Goal: Obtain resource: Download file/media

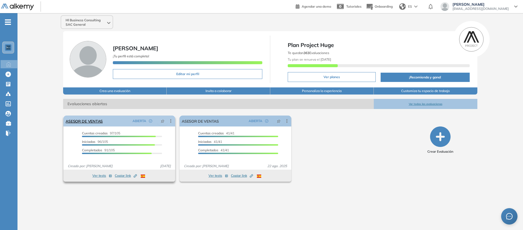
scroll to position [48, 0]
click at [103, 127] on link "ASESOR DE VENTAS" at bounding box center [84, 121] width 37 height 11
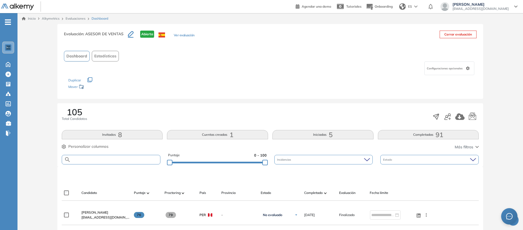
click at [136, 162] on input "text" at bounding box center [116, 160] width 90 height 4
paste input "**********"
type input "**********"
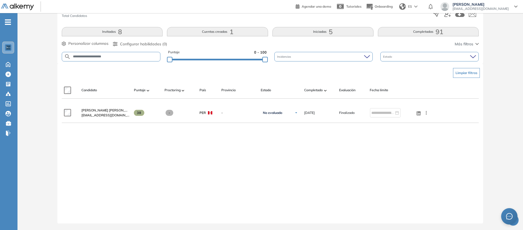
scroll to position [157, 0]
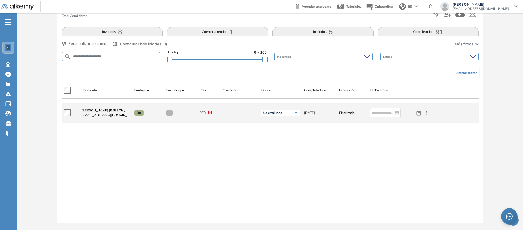
click at [136, 112] on span "[PERSON_NAME] [PERSON_NAME]" at bounding box center [108, 110] width 54 height 4
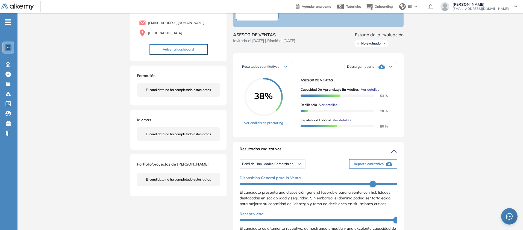
scroll to position [47, 0]
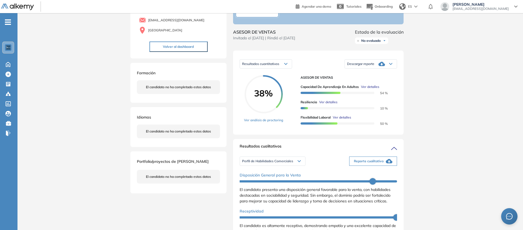
click at [397, 69] on div "Descargar reporte" at bounding box center [371, 64] width 52 height 11
click at [388, 88] on li "Descargar informe resumido" at bounding box center [368, 84] width 41 height 5
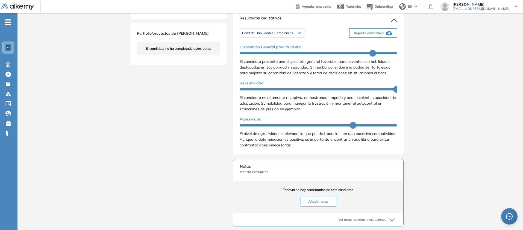
scroll to position [177, 0]
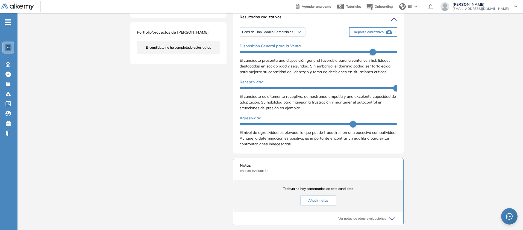
click at [384, 34] on span "Reporte cualitativo" at bounding box center [369, 32] width 30 height 5
click at [248, 34] on span "Perfil de Habilidades Comerciales" at bounding box center [267, 32] width 51 height 4
click at [250, 56] on li "Personalidad - MBTI" at bounding box center [257, 52] width 28 height 5
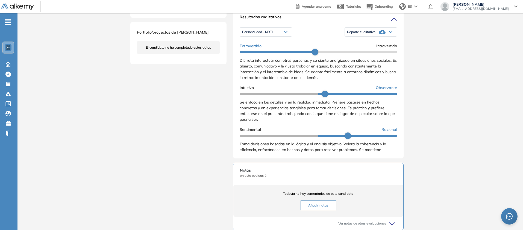
click at [397, 37] on div "Reporte cualitativo" at bounding box center [371, 32] width 52 height 11
click at [381, 46] on li "Reporte con Afinidad AI" at bounding box center [364, 42] width 33 height 5
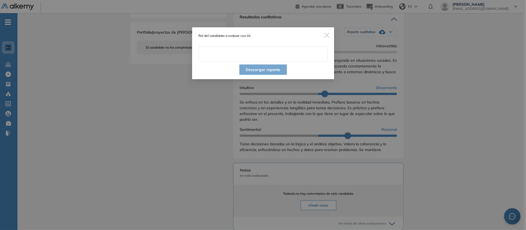
click at [257, 61] on input "text" at bounding box center [263, 53] width 129 height 15
type input "**********"
click at [265, 75] on button "Descargar reporte" at bounding box center [264, 70] width 48 height 10
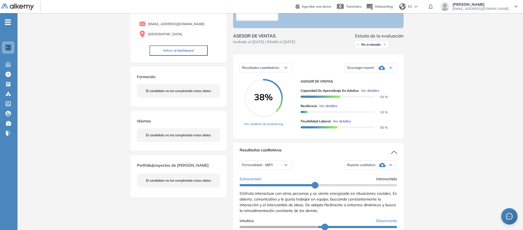
scroll to position [0, 0]
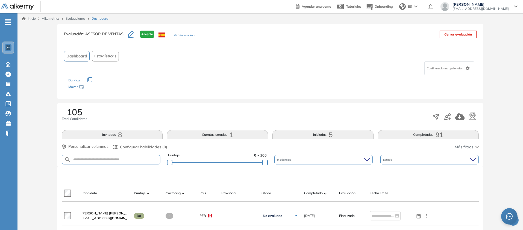
scroll to position [131, 0]
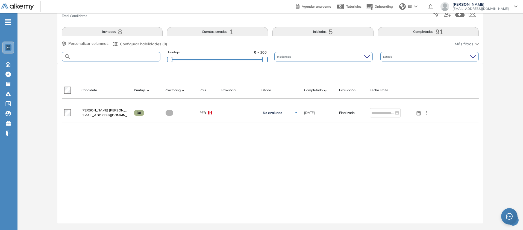
click at [128, 59] on input "text" at bounding box center [116, 57] width 90 height 4
paste input "**********"
type input "**********"
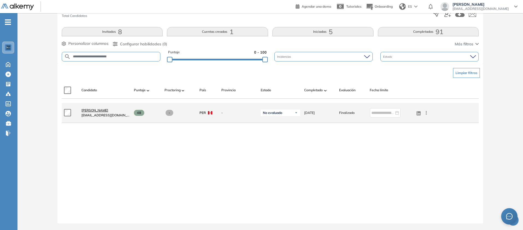
click at [108, 112] on span "[PERSON_NAME]" at bounding box center [94, 110] width 27 height 4
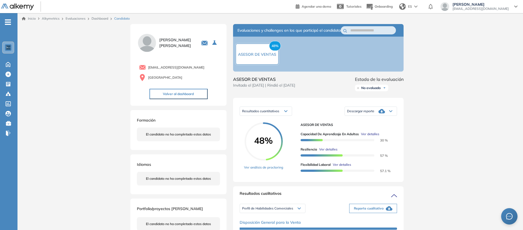
click at [397, 117] on div "Descargar reporte" at bounding box center [371, 111] width 52 height 11
click at [388, 135] on li "Descargar informe resumido" at bounding box center [368, 132] width 41 height 5
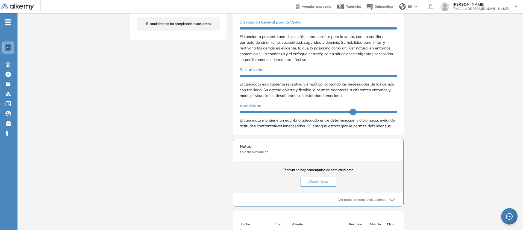
scroll to position [206, 0]
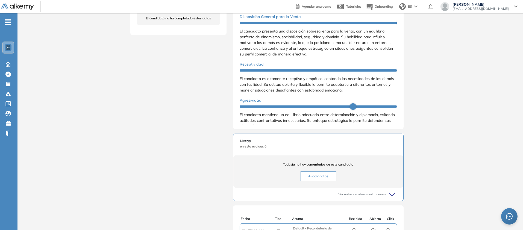
click at [384, 5] on span "Reporte cualitativo" at bounding box center [369, 2] width 30 height 5
click at [244, 5] on span "Perfil de Habilidades Comerciales" at bounding box center [267, 3] width 51 height 4
click at [248, 27] on li "Personalidad - MBTI" at bounding box center [257, 23] width 28 height 5
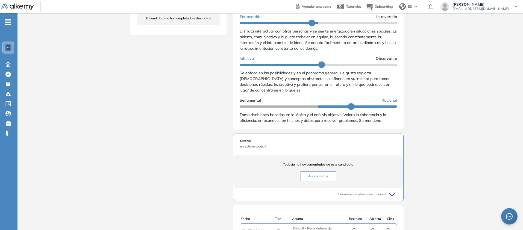
click at [397, 8] on div "Reporte cualitativo" at bounding box center [371, 2] width 52 height 11
click at [381, 17] on li "Reporte con Afinidad AI" at bounding box center [364, 13] width 33 height 5
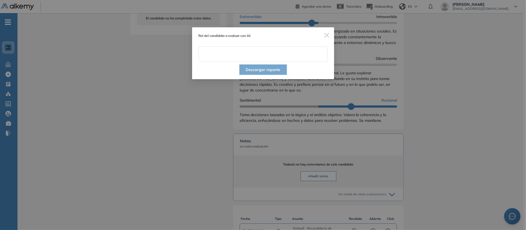
click at [221, 62] on input "text" at bounding box center [263, 53] width 129 height 15
type input "**********"
click at [256, 75] on button "Descargar reporte" at bounding box center [264, 70] width 48 height 10
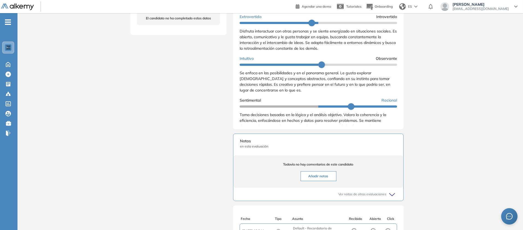
click at [207, 178] on div "[PERSON_NAME] [EMAIL_ADDRESS][DOMAIN_NAME] Perú Volver al dashboard Formación E…" at bounding box center [270, 59] width 280 height 483
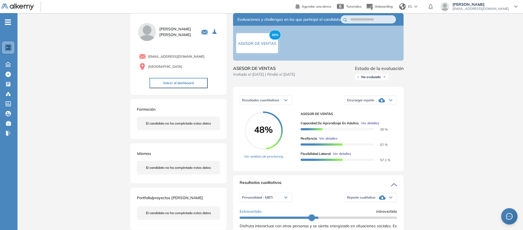
scroll to position [0, 0]
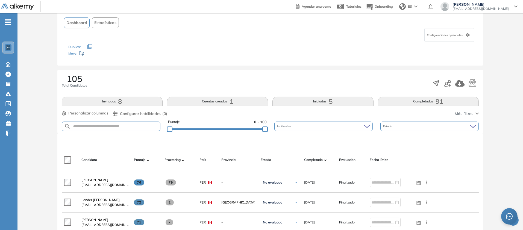
scroll to position [104, 0]
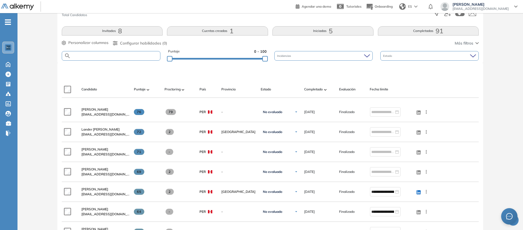
click at [115, 58] on input "text" at bounding box center [116, 56] width 90 height 4
paste input "**********"
type input "**********"
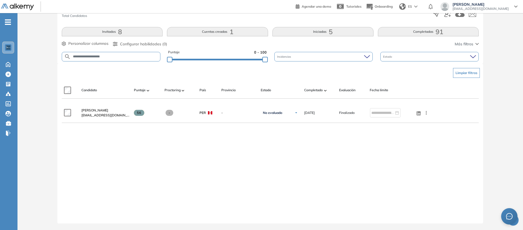
scroll to position [206, 0]
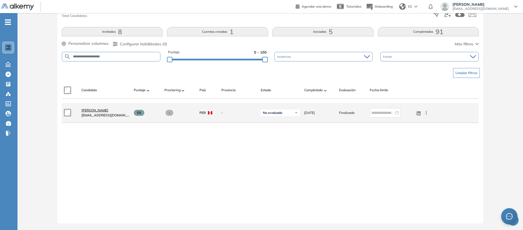
click at [108, 108] on span "[PERSON_NAME]" at bounding box center [94, 110] width 27 height 4
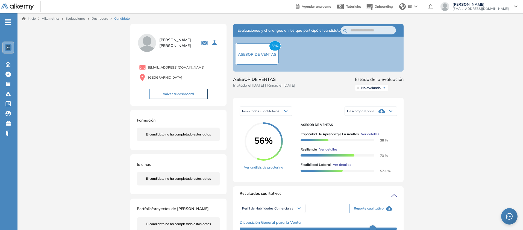
click at [397, 117] on div "Descargar reporte" at bounding box center [371, 111] width 52 height 11
click at [388, 135] on li "Descargar informe resumido" at bounding box center [368, 132] width 41 height 5
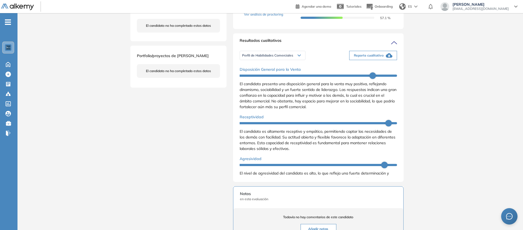
click at [384, 58] on span "Reporte cualitativo" at bounding box center [369, 55] width 30 height 5
click at [242, 58] on span "Perfil de Habilidades Comerciales" at bounding box center [267, 55] width 51 height 4
click at [246, 79] on li "Personalidad - MBTI" at bounding box center [257, 76] width 28 height 5
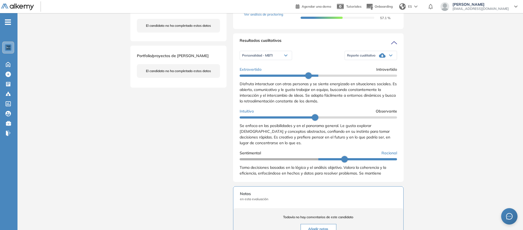
click at [393, 57] on icon at bounding box center [390, 55] width 3 height 2
click at [381, 69] on li "Reporte con Afinidad AI" at bounding box center [364, 66] width 33 height 5
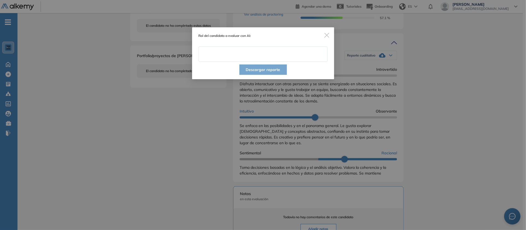
click at [262, 62] on input "text" at bounding box center [263, 53] width 129 height 15
type input "**********"
click at [266, 75] on button "Descargar reporte" at bounding box center [264, 70] width 48 height 10
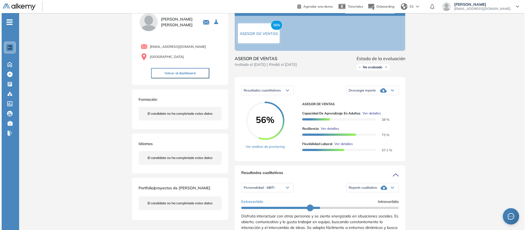
scroll to position [0, 0]
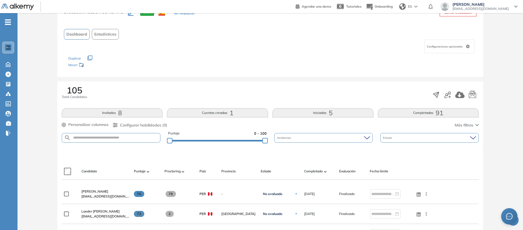
scroll to position [71, 0]
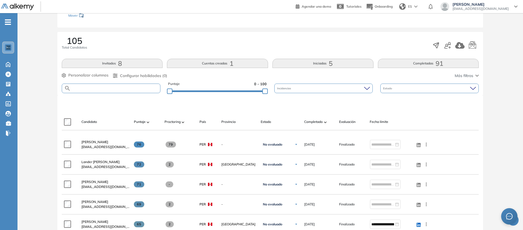
click at [140, 91] on input "text" at bounding box center [116, 88] width 90 height 4
paste input "**********"
type input "**********"
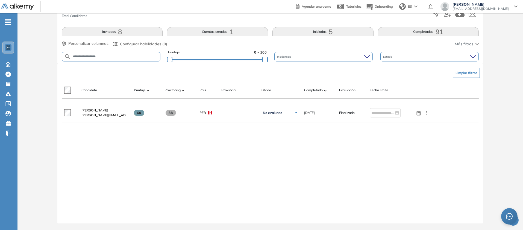
scroll to position [177, 0]
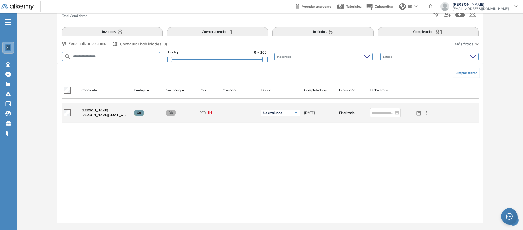
click at [108, 112] on span "[PERSON_NAME]" at bounding box center [94, 110] width 27 height 4
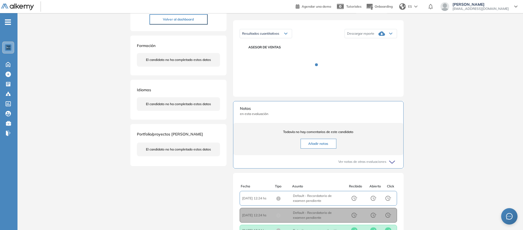
scroll to position [78, 0]
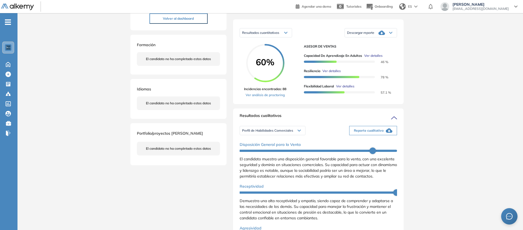
click at [397, 38] on div "Descargar reporte" at bounding box center [371, 32] width 52 height 11
click at [388, 57] on li "Descargar informe resumido" at bounding box center [368, 53] width 41 height 5
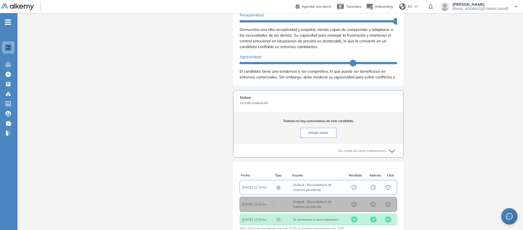
scroll to position [251, 0]
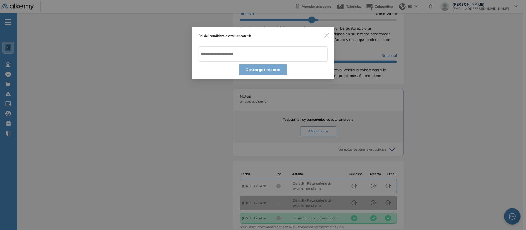
click at [313, 76] on div "Descargar reporte" at bounding box center [263, 71] width 142 height 18
click at [293, 62] on input "text" at bounding box center [263, 53] width 129 height 15
type input "**********"
click at [280, 75] on button "Descargar reporte" at bounding box center [264, 70] width 48 height 10
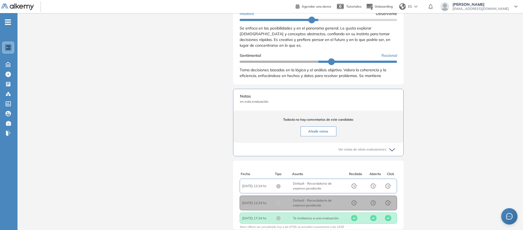
scroll to position [0, 0]
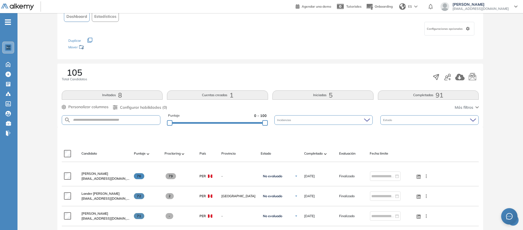
scroll to position [44, 0]
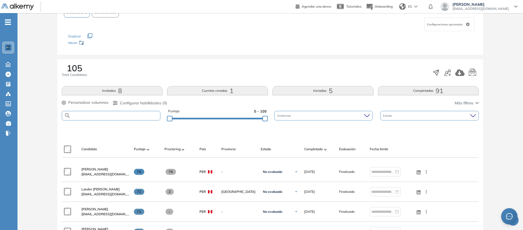
click at [141, 118] on input "text" at bounding box center [116, 116] width 90 height 4
drag, startPoint x: 141, startPoint y: 182, endPoint x: 132, endPoint y: 185, distance: 9.4
click at [132, 118] on input "text" at bounding box center [116, 116] width 90 height 4
paste input "**********"
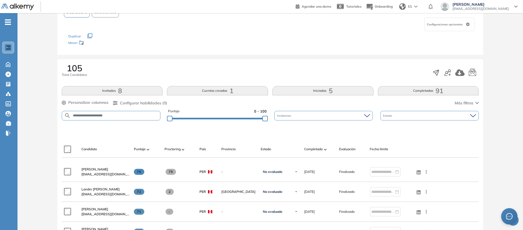
type input "**********"
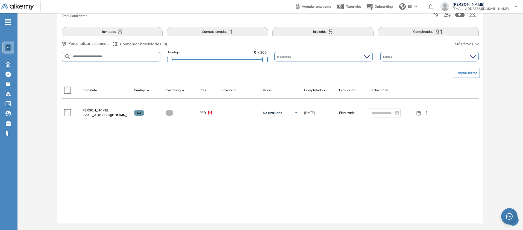
scroll to position [174, 0]
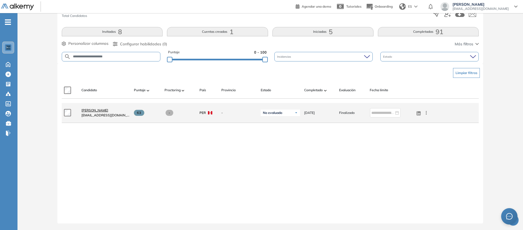
click at [108, 112] on span "[PERSON_NAME]" at bounding box center [94, 110] width 27 height 4
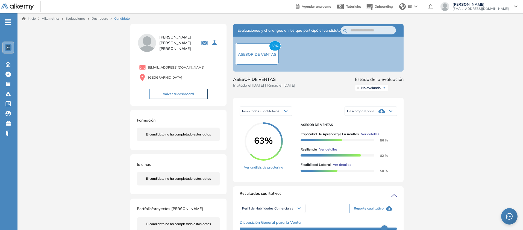
click at [397, 117] on div "Descargar reporte" at bounding box center [371, 111] width 52 height 11
click at [388, 135] on li "Descargar informe resumido" at bounding box center [368, 132] width 41 height 5
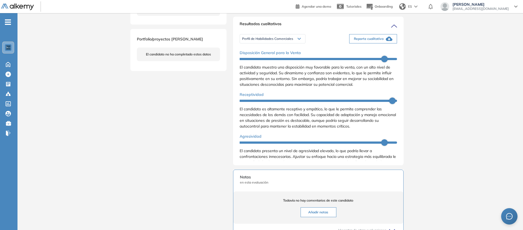
scroll to position [178, 0]
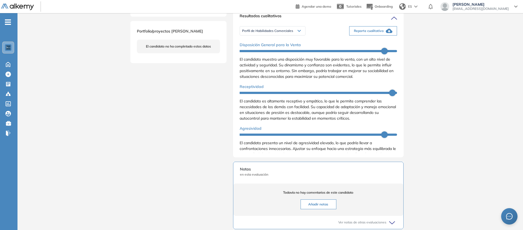
click at [384, 33] on span "Reporte cualitativo" at bounding box center [369, 30] width 30 height 5
click at [249, 33] on span "Perfil de Habilidades Comerciales" at bounding box center [267, 31] width 51 height 4
click at [257, 55] on li "Personalidad - MBTI" at bounding box center [257, 51] width 28 height 5
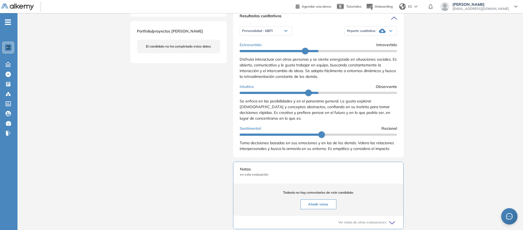
click at [397, 36] on div "Reporte cualitativo" at bounding box center [371, 30] width 52 height 11
click at [381, 45] on li "Reporte con Afinidad AI" at bounding box center [364, 41] width 33 height 5
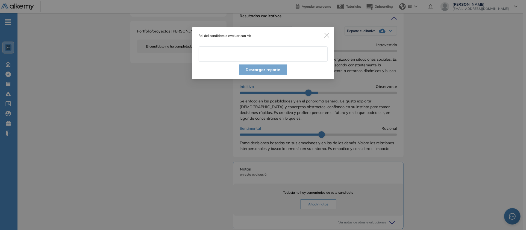
click at [294, 62] on input "text" at bounding box center [263, 53] width 129 height 15
type input "**********"
click at [271, 75] on button "Descargar reporte" at bounding box center [264, 70] width 48 height 10
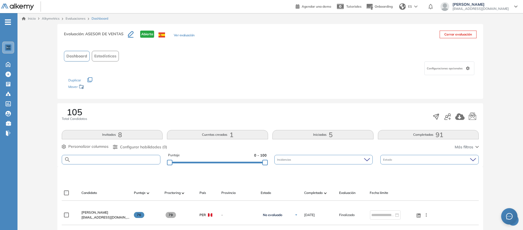
click at [125, 158] on input "text" at bounding box center [116, 160] width 90 height 4
paste input "**********"
type input "**********"
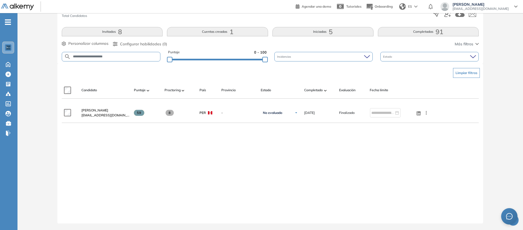
scroll to position [261, 0]
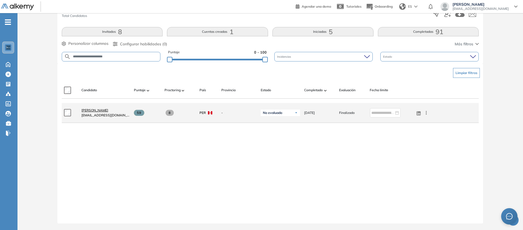
click at [108, 108] on span "[PERSON_NAME]" at bounding box center [94, 110] width 27 height 4
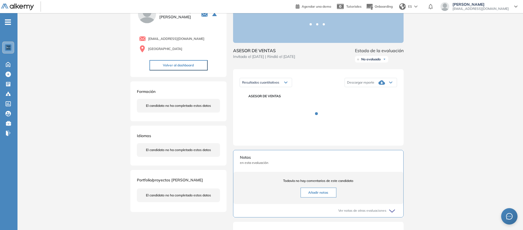
scroll to position [93, 0]
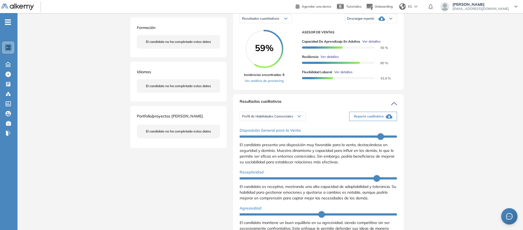
click at [397, 24] on div "Descargar reporte" at bounding box center [371, 18] width 52 height 11
click at [388, 42] on li "Descargar informe resumido" at bounding box center [368, 39] width 41 height 5
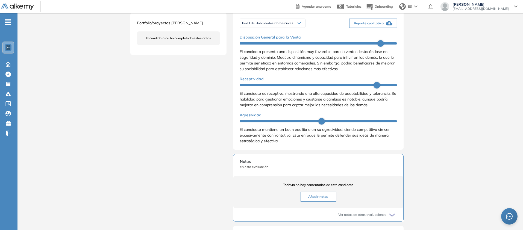
scroll to position [184, 0]
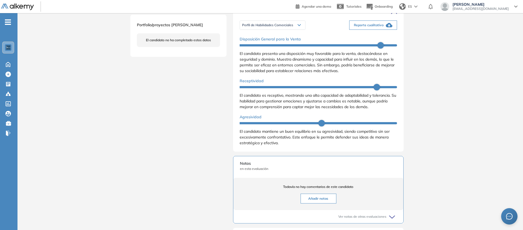
click at [384, 28] on span "Reporte cualitativo" at bounding box center [369, 25] width 30 height 5
click at [249, 27] on span "Perfil de Habilidades Comerciales" at bounding box center [267, 25] width 51 height 4
click at [249, 49] on li "Personalidad - MBTI" at bounding box center [257, 45] width 28 height 5
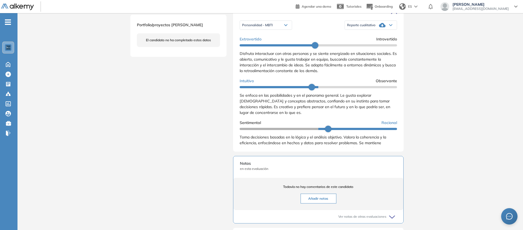
click at [397, 31] on div "Reporte cualitativo" at bounding box center [371, 25] width 52 height 11
click at [381, 39] on li "Reporte con Afinidad AI" at bounding box center [364, 36] width 33 height 5
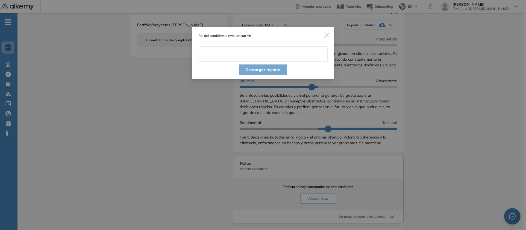
click at [315, 62] on input "text" at bounding box center [263, 53] width 129 height 15
type input "**********"
click at [269, 75] on button "Descargar reporte" at bounding box center [264, 70] width 48 height 10
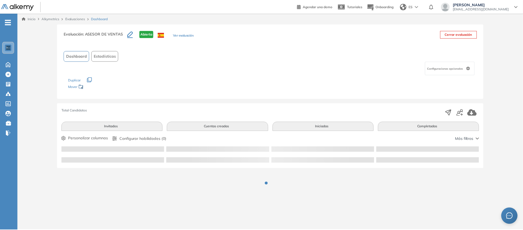
scroll to position [26, 0]
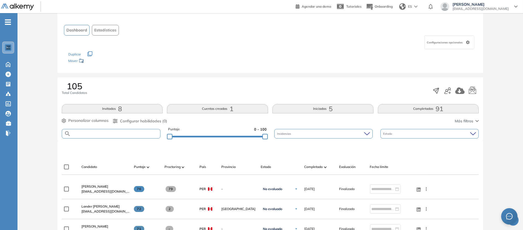
click at [135, 136] on input "text" at bounding box center [116, 134] width 90 height 4
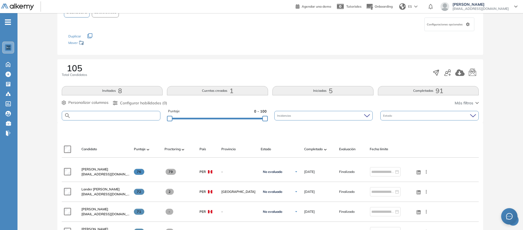
click at [135, 118] on input "text" at bounding box center [116, 116] width 90 height 4
paste input "**********"
type input "**********"
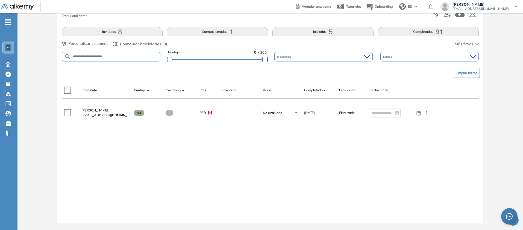
scroll to position [223, 0]
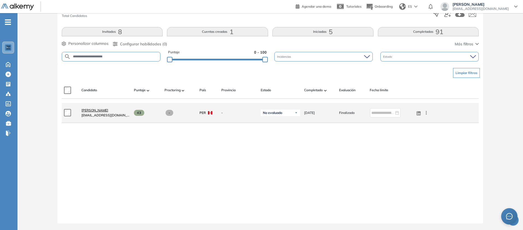
click at [108, 108] on span "[PERSON_NAME]" at bounding box center [94, 110] width 27 height 4
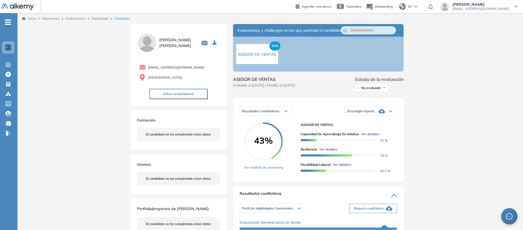
click at [392, 112] on icon at bounding box center [391, 111] width 3 height 1
click at [388, 135] on li "Descargar informe resumido" at bounding box center [368, 132] width 41 height 5
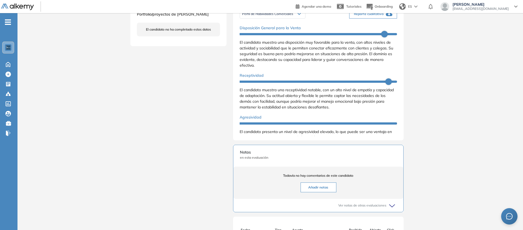
scroll to position [191, 0]
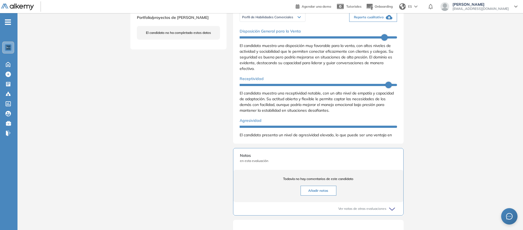
drag, startPoint x: 438, startPoint y: 109, endPoint x: 437, endPoint y: 113, distance: 4.5
click at [384, 20] on span "Reporte cualitativo" at bounding box center [369, 17] width 30 height 5
click at [242, 19] on span "Perfil de Habilidades Comerciales" at bounding box center [267, 17] width 51 height 4
click at [254, 41] on li "Personalidad - MBTI" at bounding box center [257, 38] width 28 height 5
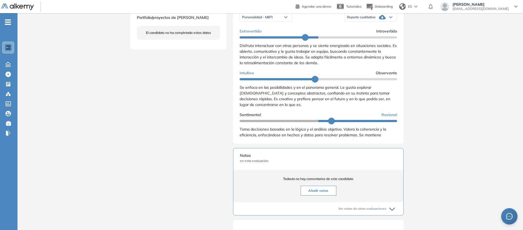
click at [397, 23] on div "Reporte cualitativo" at bounding box center [371, 17] width 52 height 11
click at [381, 31] on li "Reporte con Afinidad AI" at bounding box center [364, 28] width 33 height 5
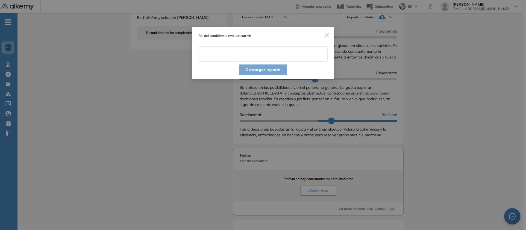
click at [269, 60] on input "text" at bounding box center [263, 53] width 129 height 15
type input "**********"
click at [273, 75] on button "Descargar reporte" at bounding box center [264, 70] width 48 height 10
